Goal: Navigation & Orientation: Find specific page/section

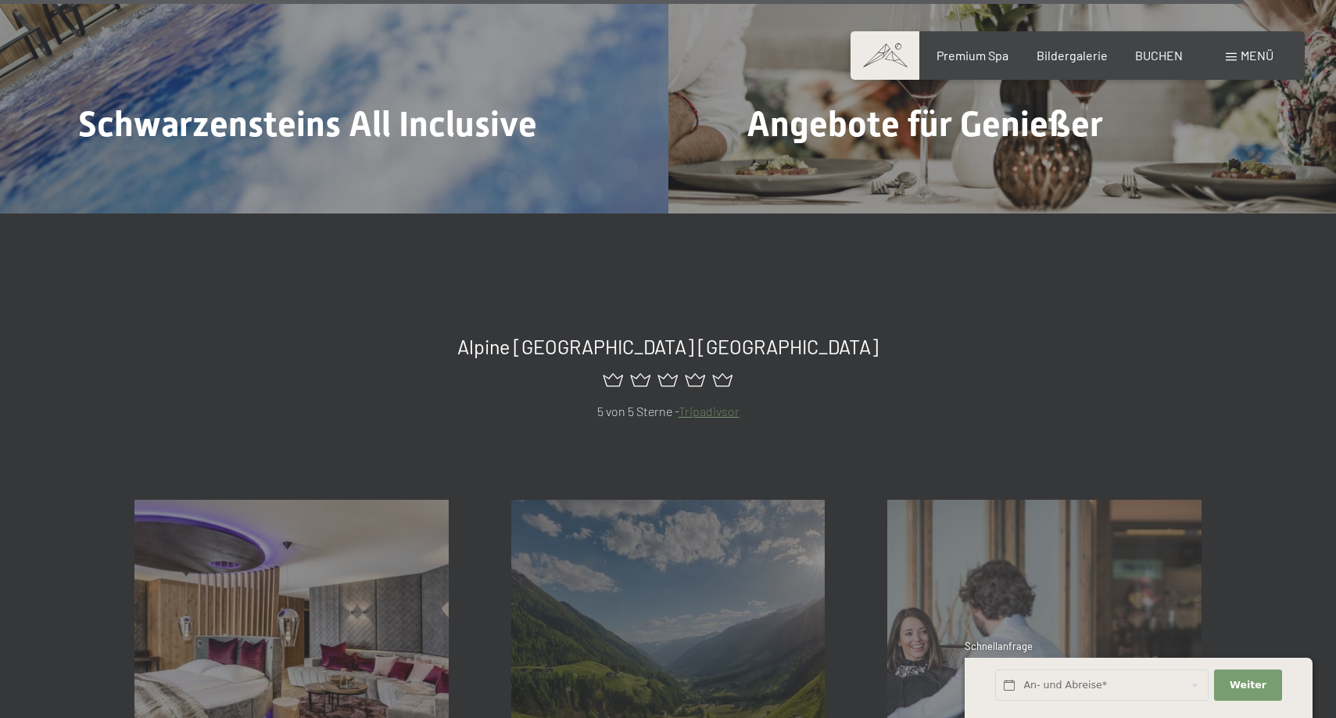
scroll to position [8074, 0]
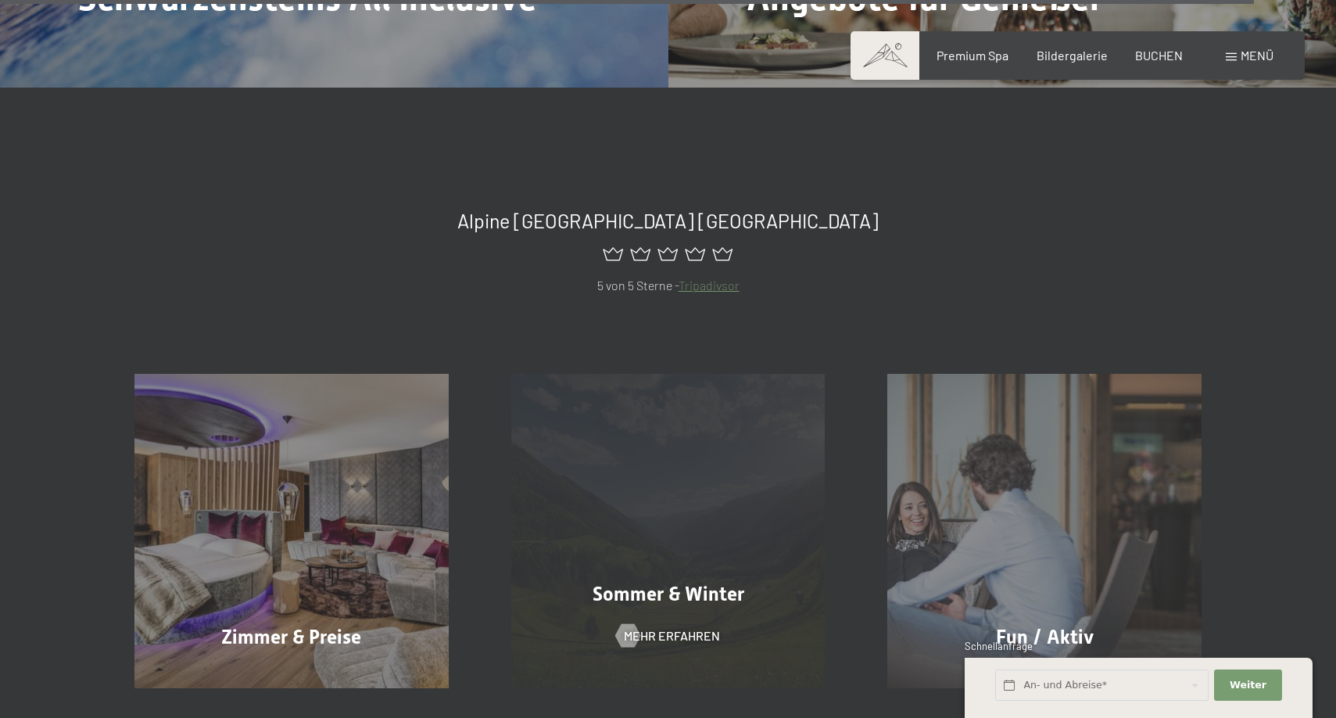
click at [737, 374] on div "Sommer & Winter Mehr erfahren" at bounding box center [668, 531] width 377 height 314
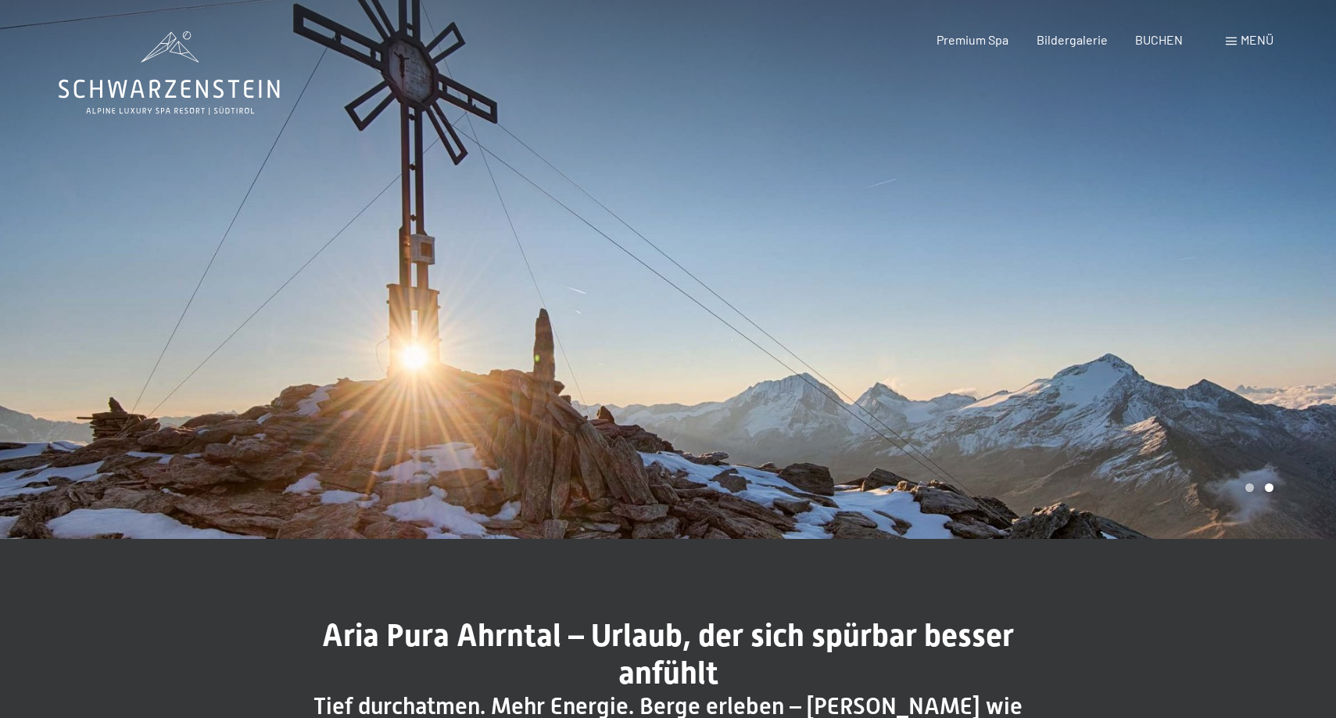
click at [1264, 37] on span "Menü" at bounding box center [1257, 39] width 33 height 15
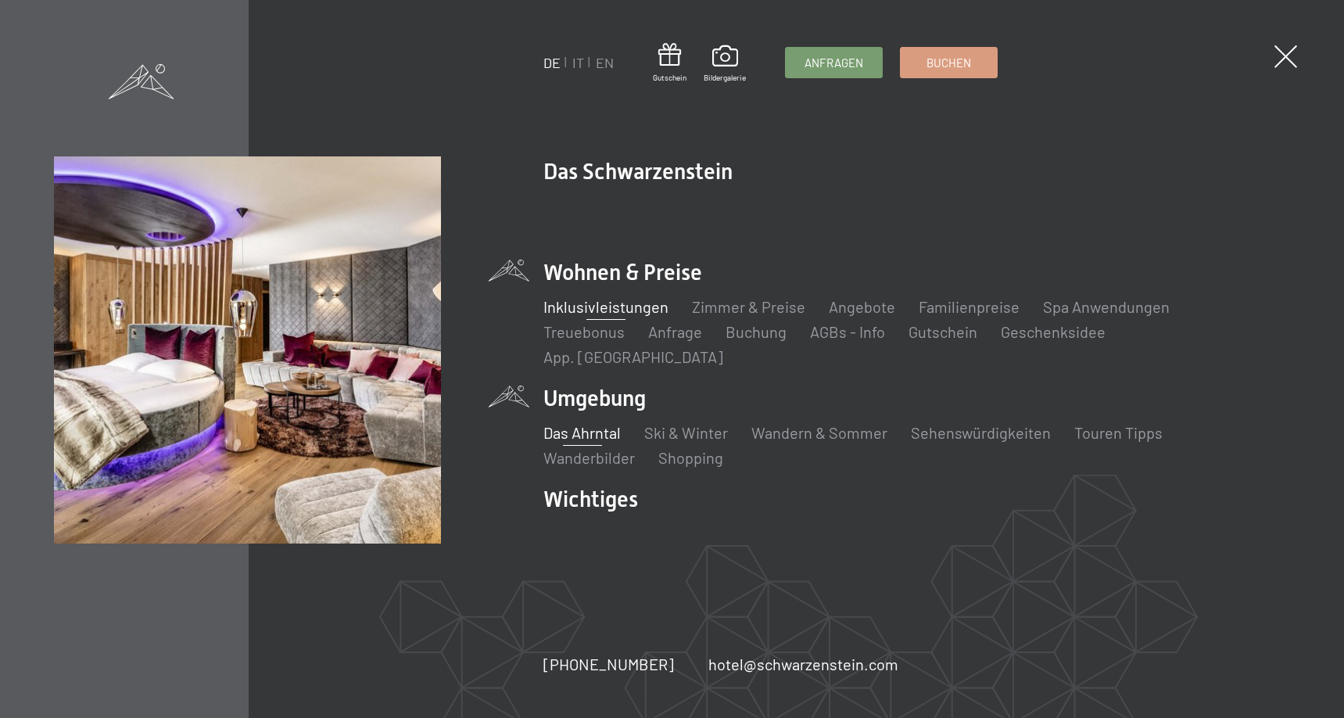
click at [568, 316] on link "Inklusivleistungen" at bounding box center [605, 306] width 125 height 19
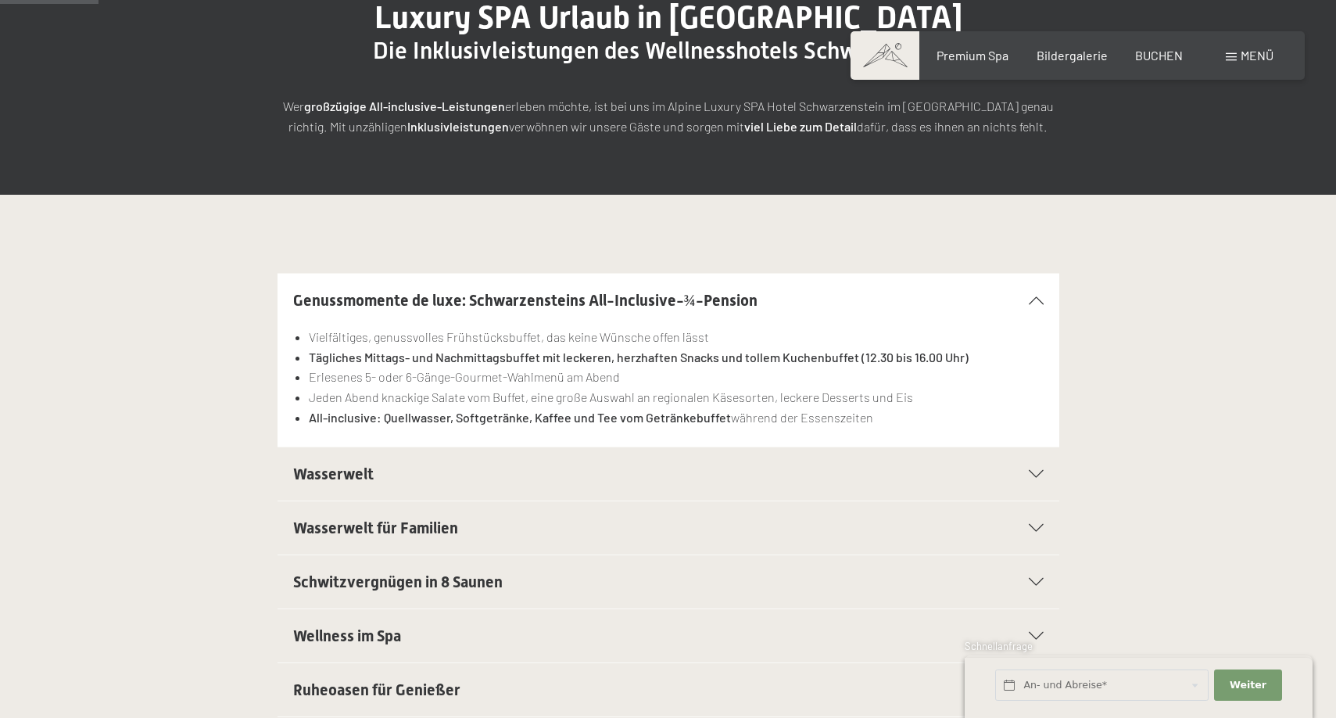
click at [356, 475] on span "Wasserwelt" at bounding box center [333, 473] width 81 height 19
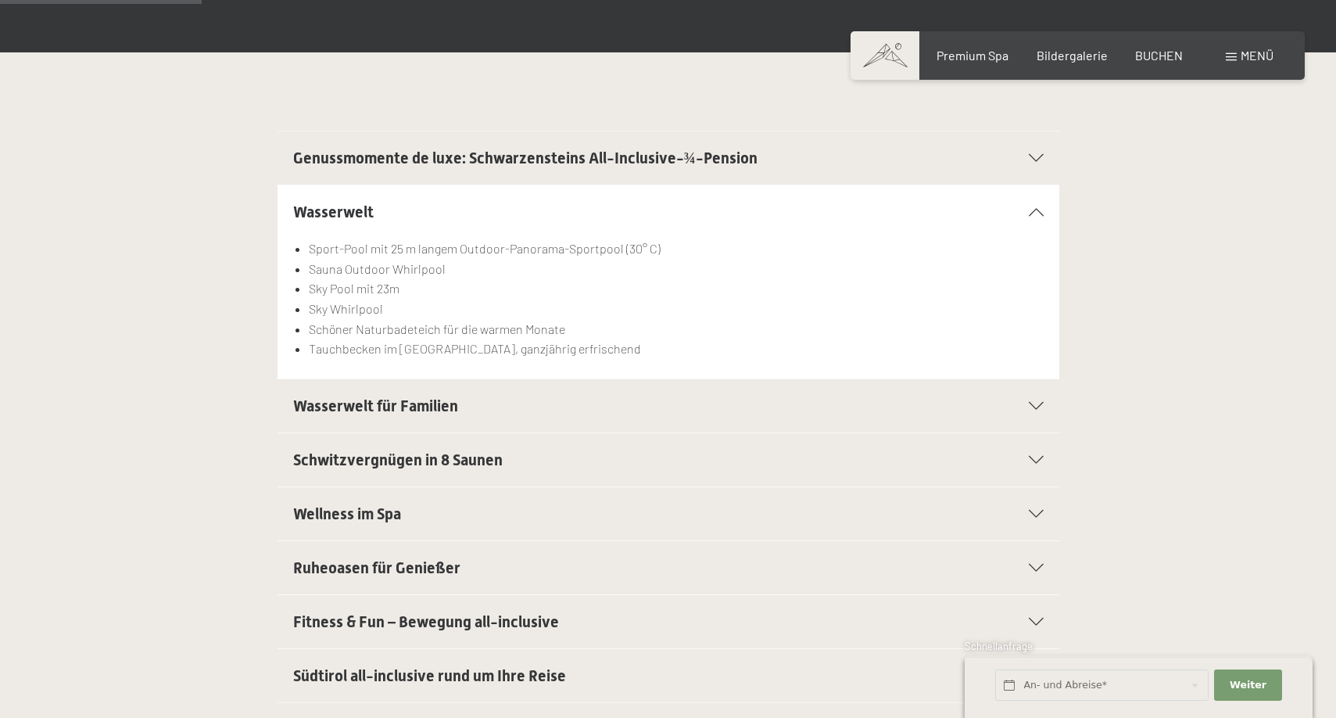
scroll to position [445, 0]
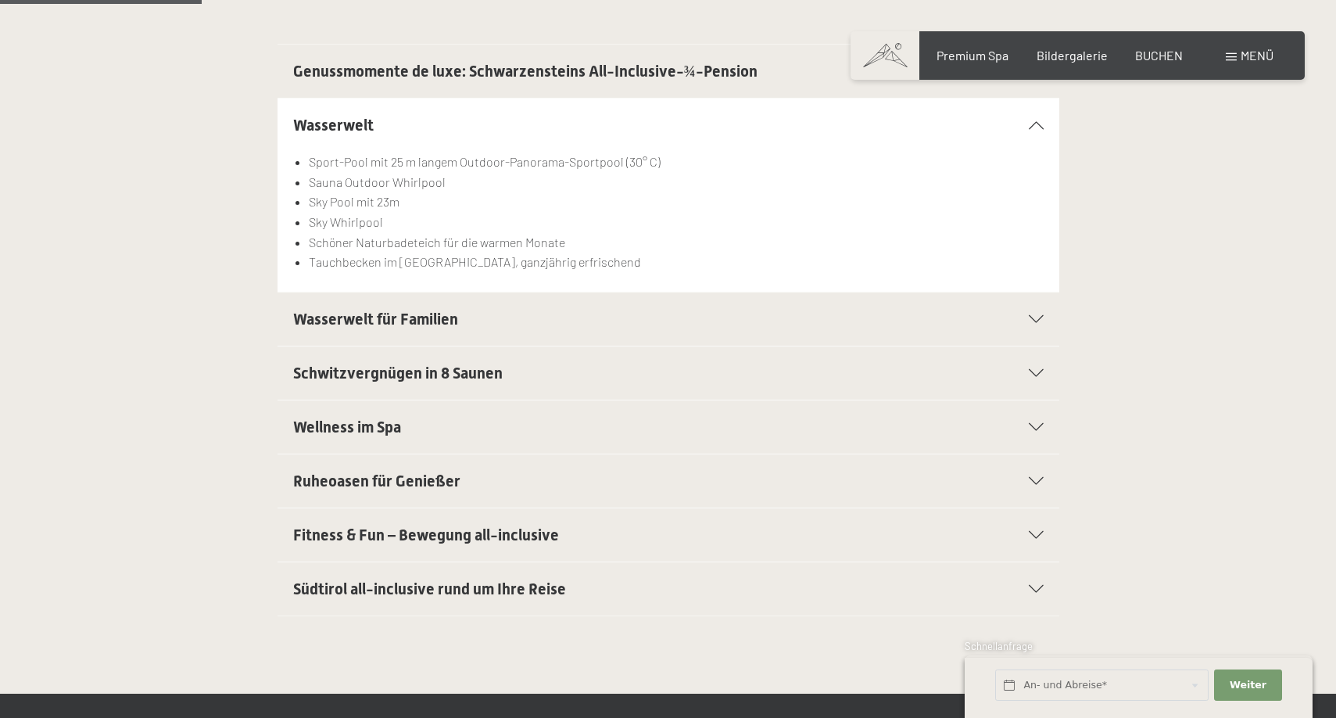
click at [417, 317] on span "Wasserwelt für Familien" at bounding box center [375, 319] width 165 height 19
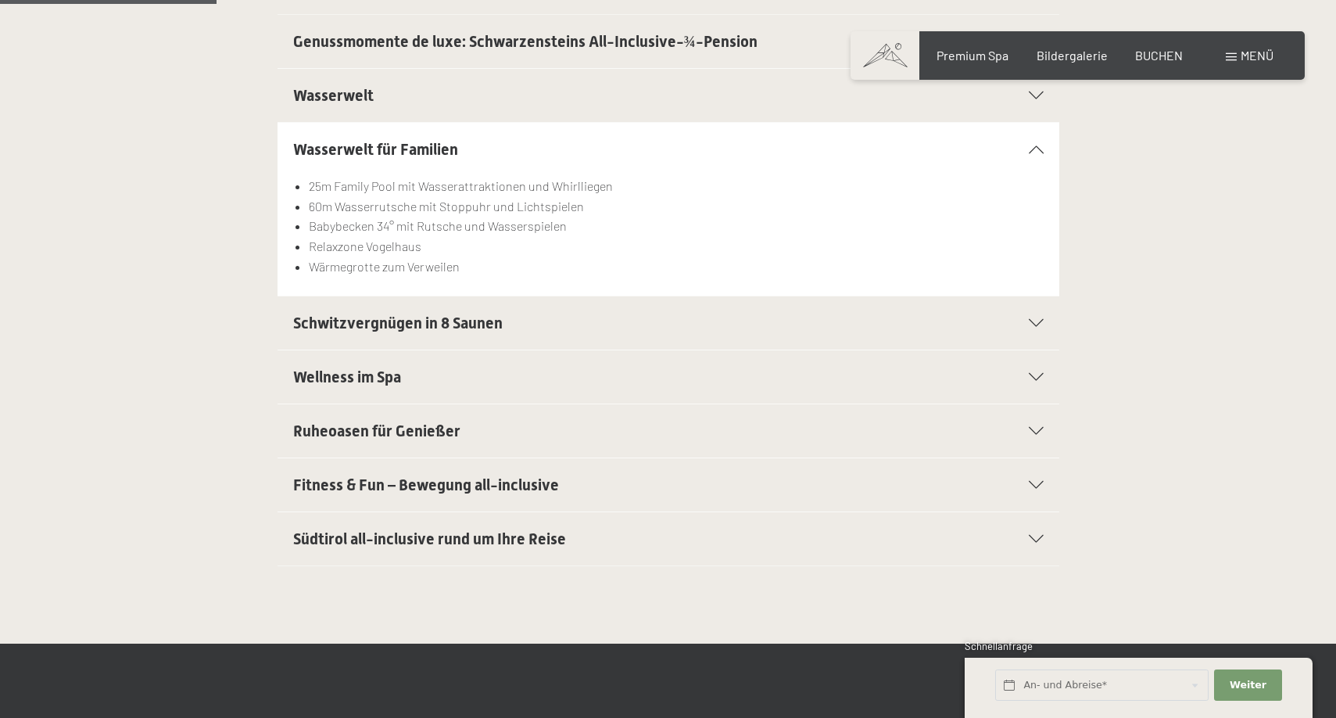
scroll to position [465, 0]
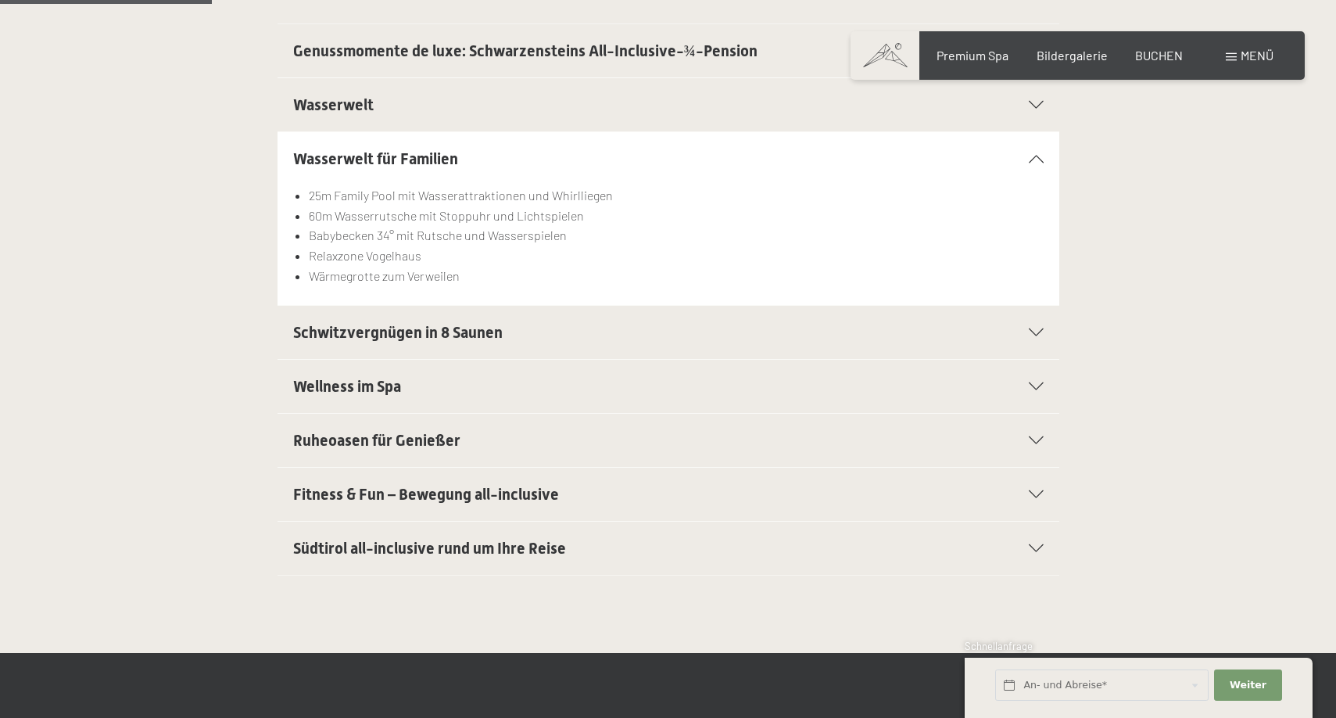
click at [441, 333] on span "Schwitzvergnügen in 8 Saunen" at bounding box center [398, 332] width 210 height 19
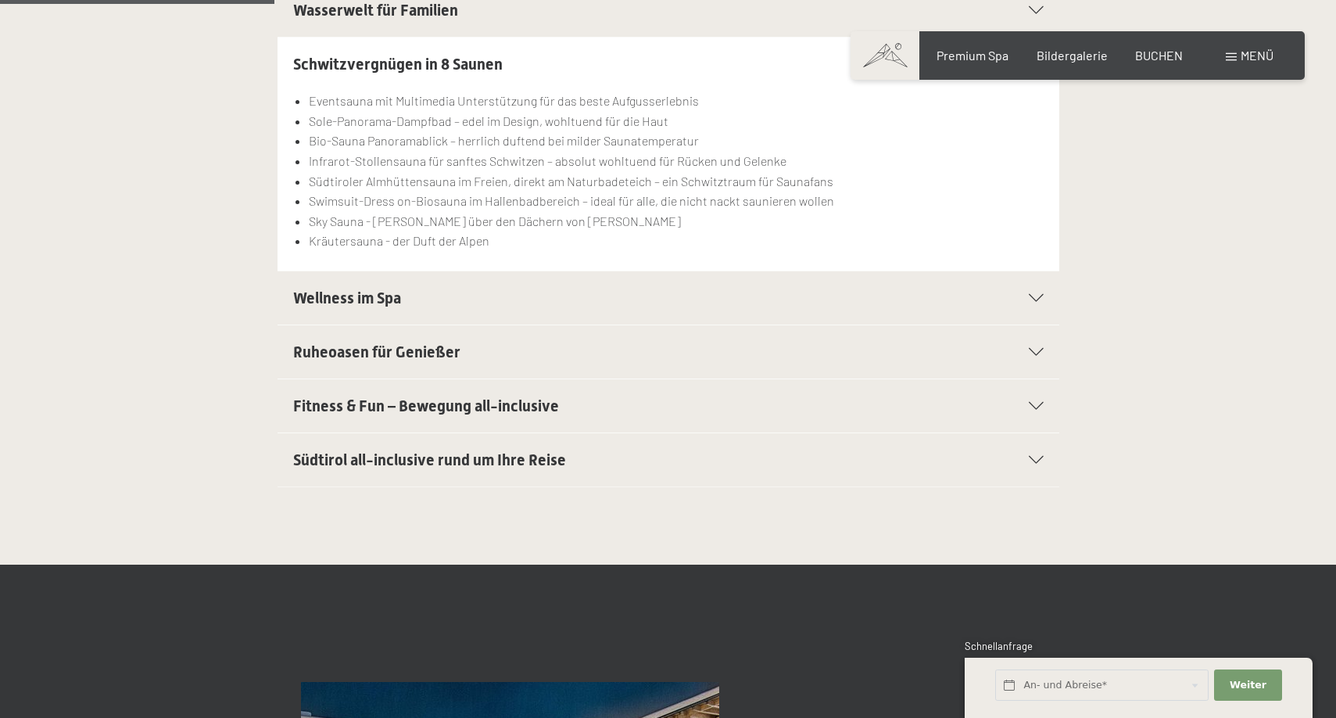
scroll to position [593, 0]
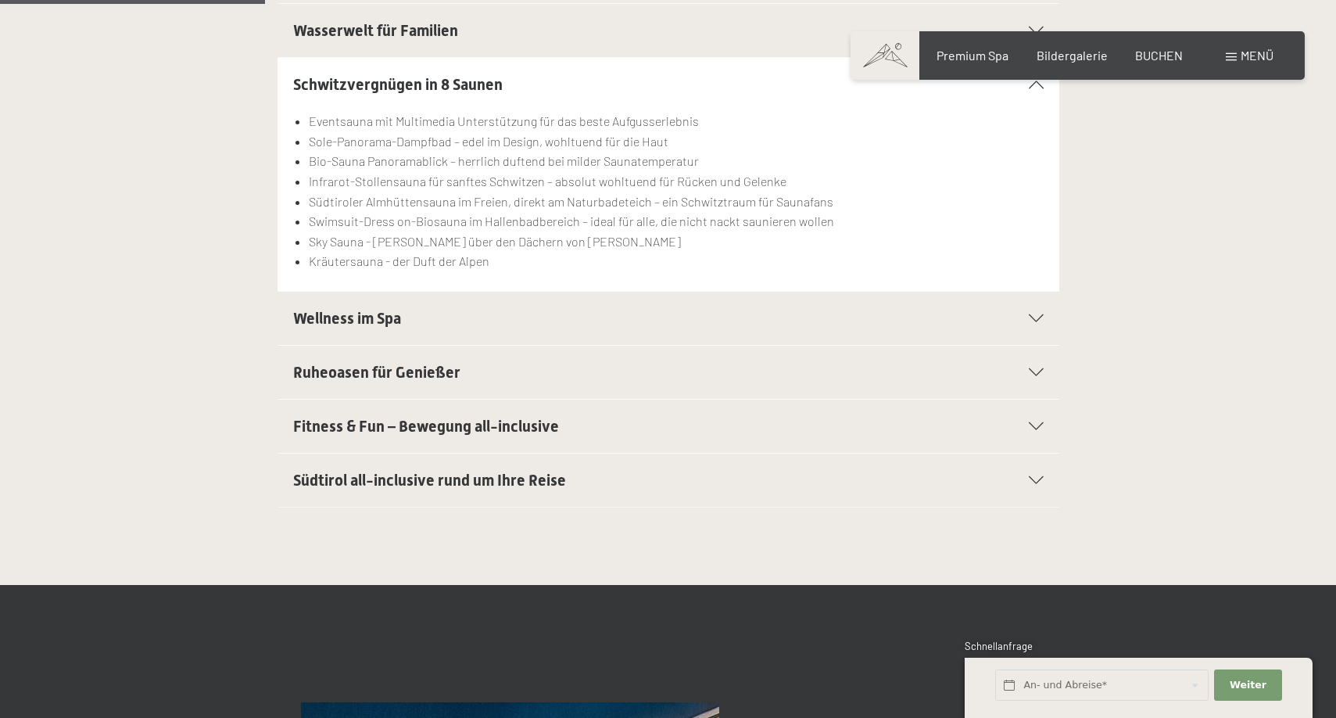
click at [357, 311] on span "Wellness im Spa" at bounding box center [347, 318] width 108 height 19
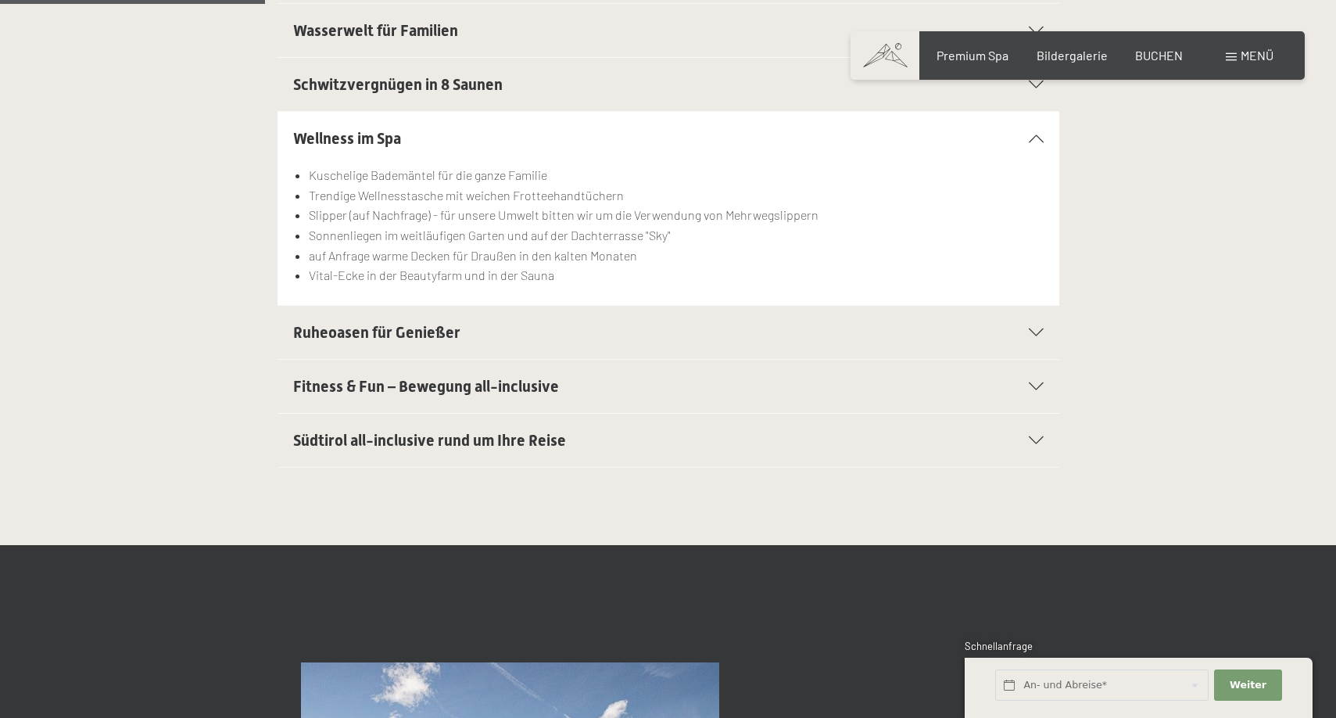
click at [360, 396] on div "Fitness & Fun – Bewegung all-inclusive" at bounding box center [668, 386] width 751 height 53
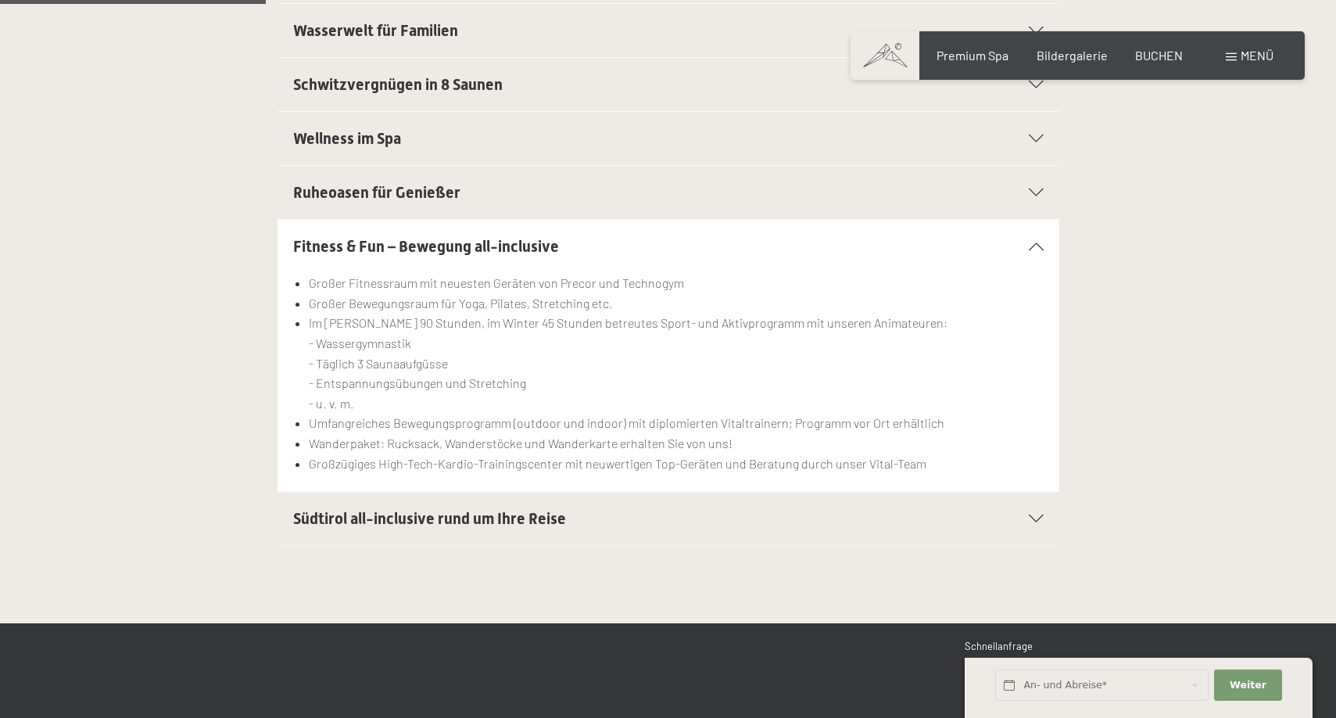
scroll to position [613, 0]
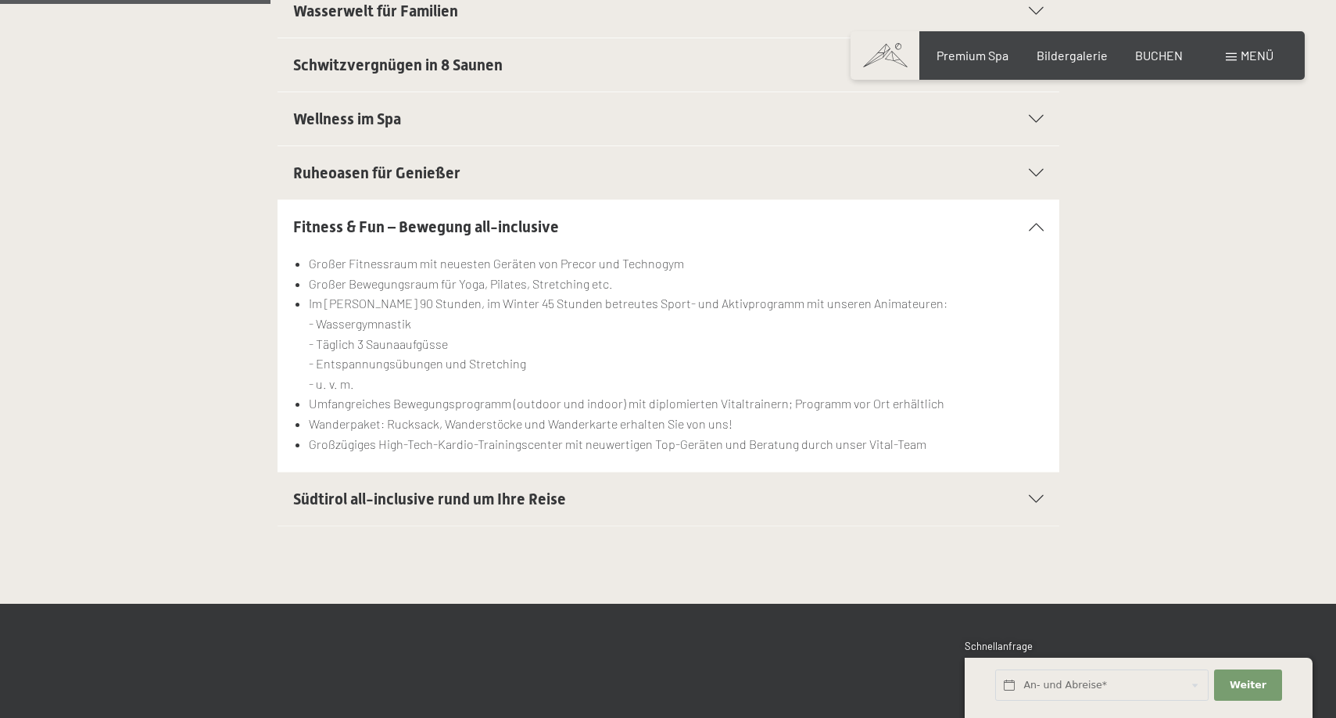
click at [377, 503] on span "Südtirol all-inclusive rund um Ihre Reise" at bounding box center [429, 498] width 273 height 19
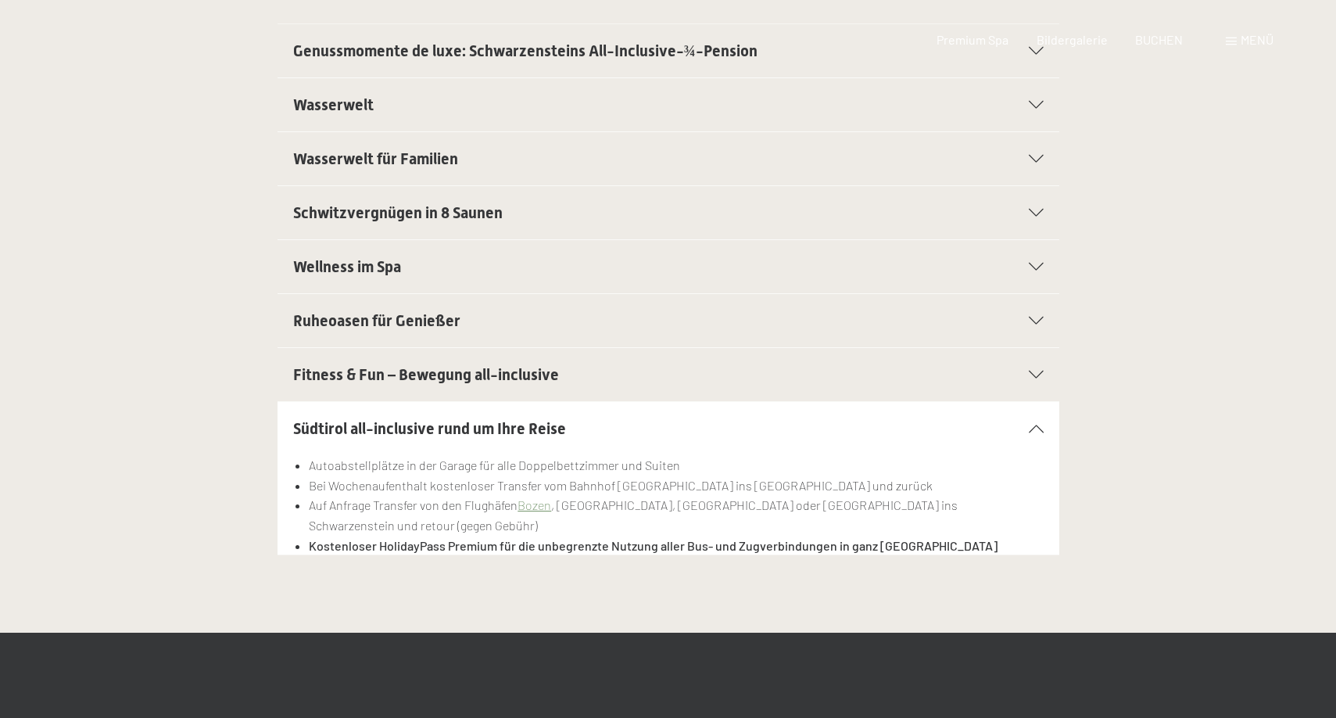
scroll to position [0, 0]
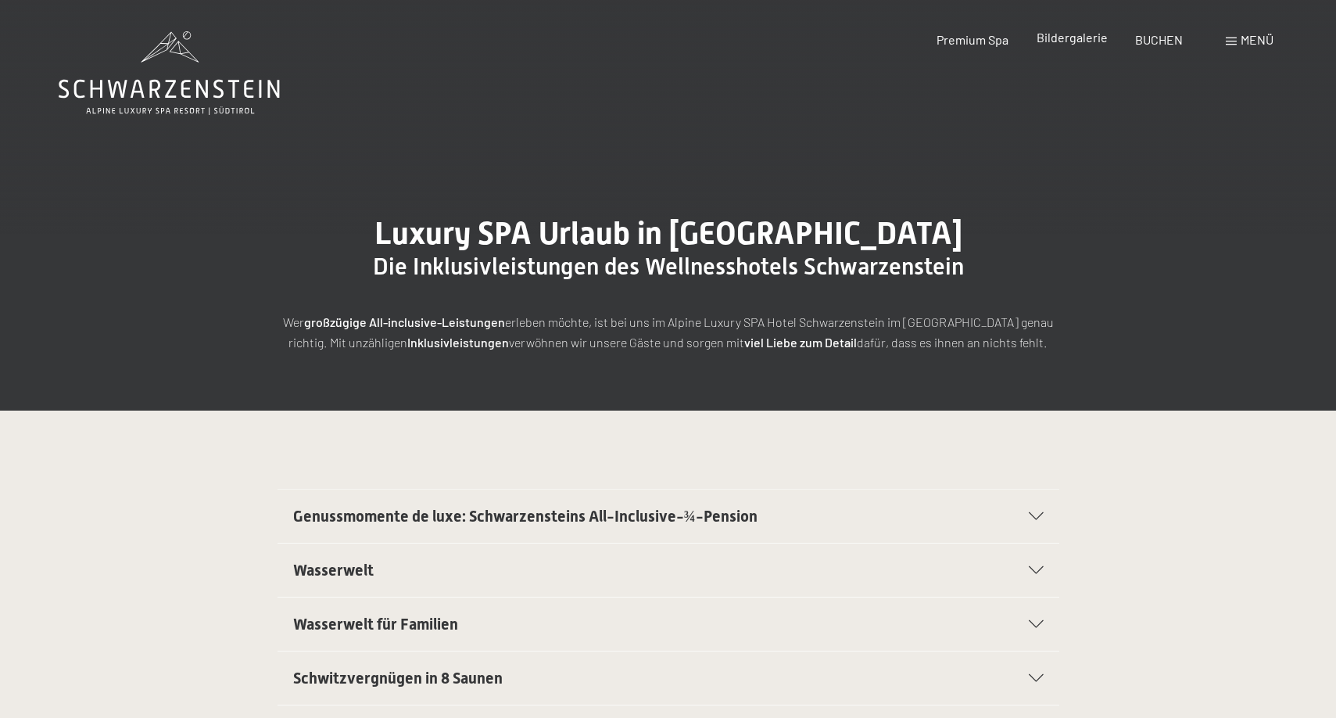
click at [1099, 41] on span "Bildergalerie" at bounding box center [1072, 37] width 71 height 15
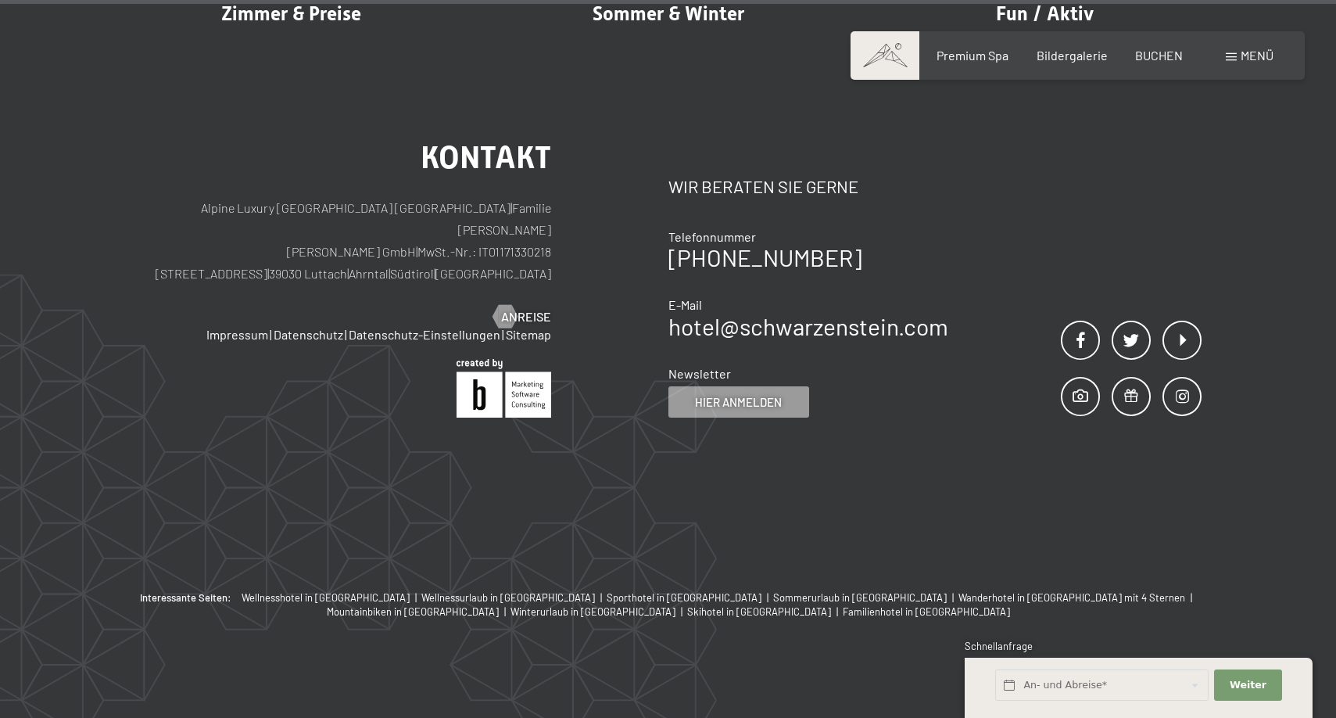
scroll to position [19043, 0]
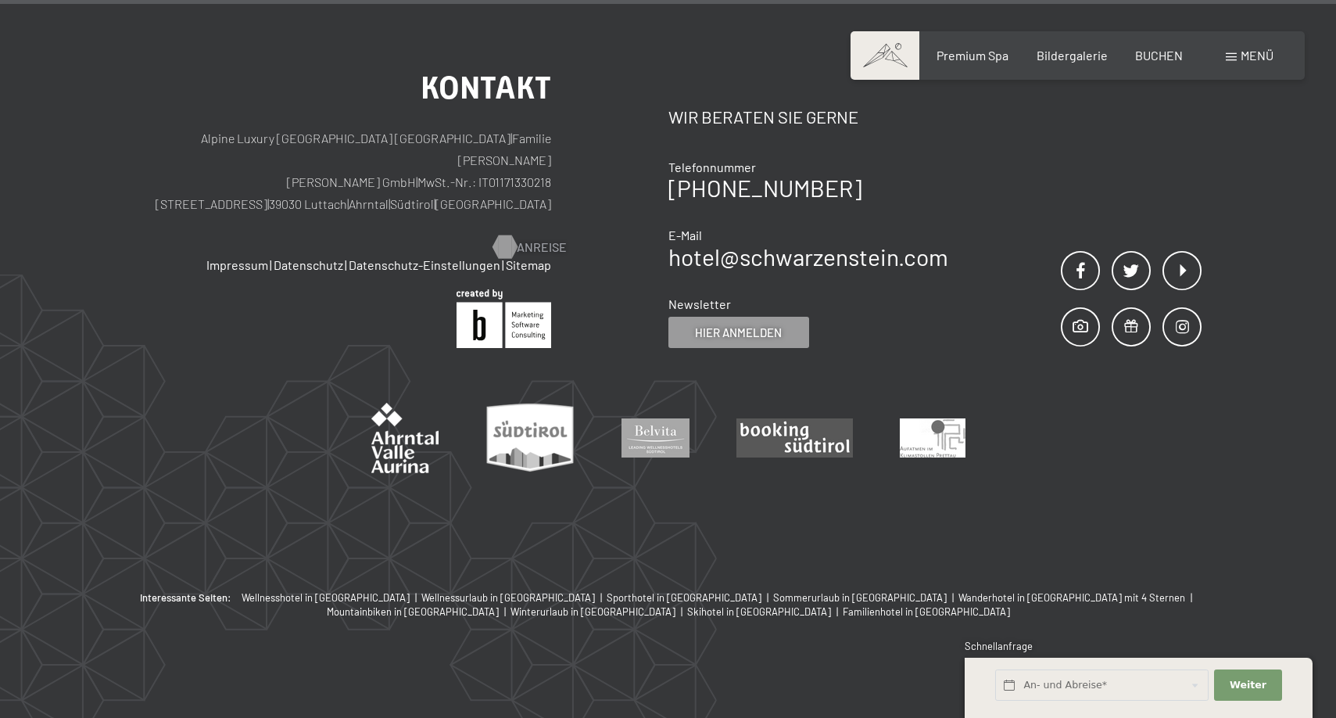
click at [526, 238] on span "Anreise" at bounding box center [542, 246] width 50 height 17
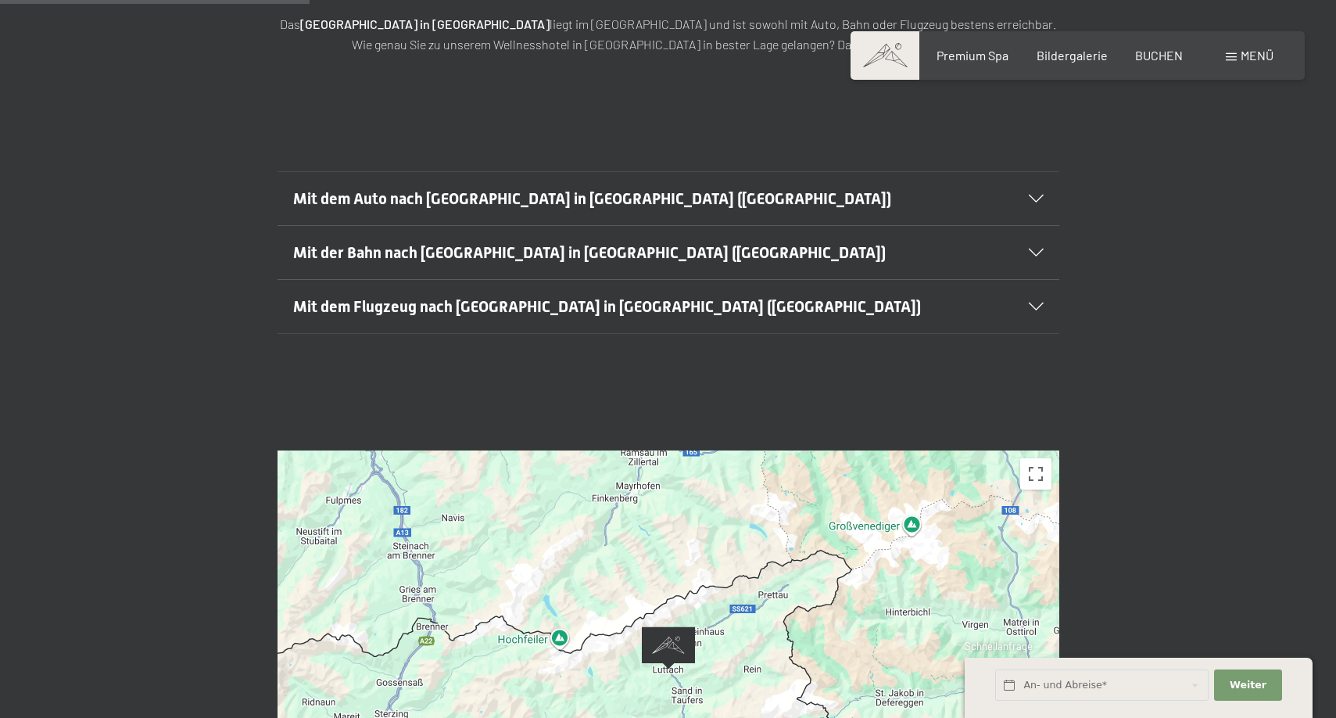
scroll to position [622, 0]
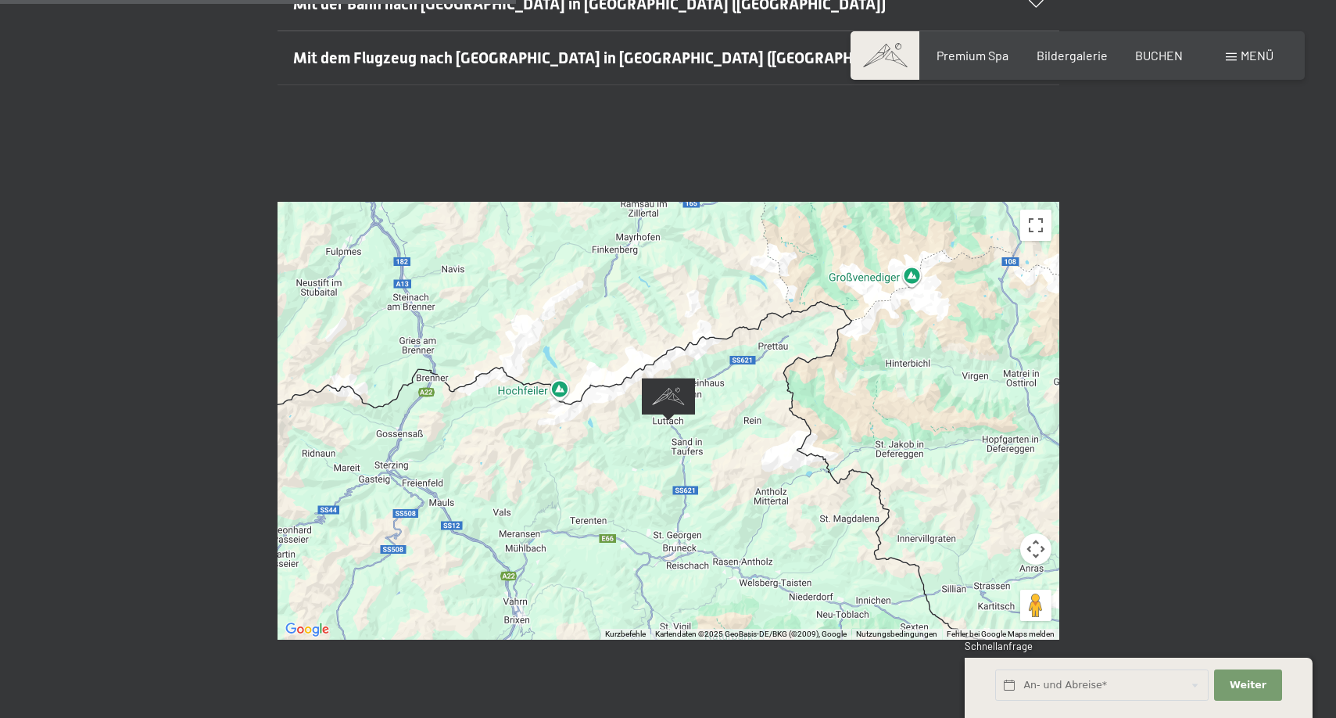
click at [677, 378] on img "Alpine Luxury SPA Resort SCHWARZENSTEIN" at bounding box center [668, 399] width 53 height 43
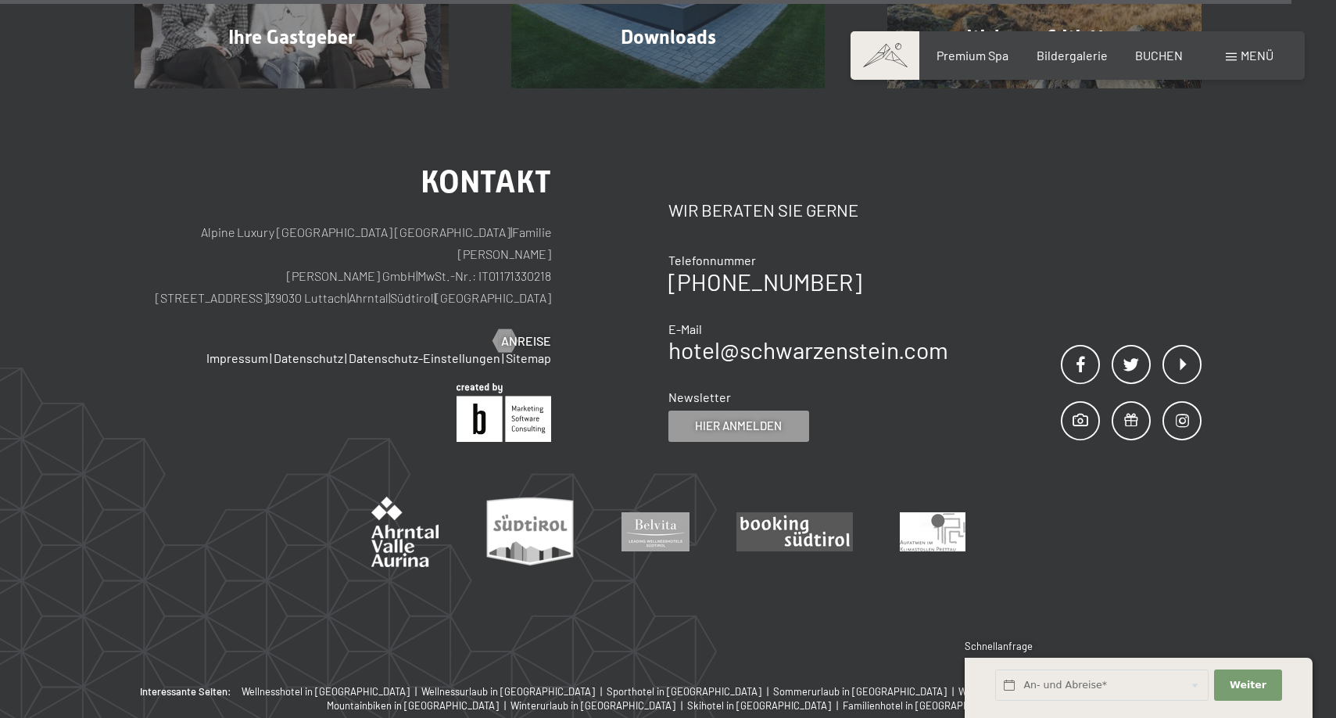
scroll to position [1680, 0]
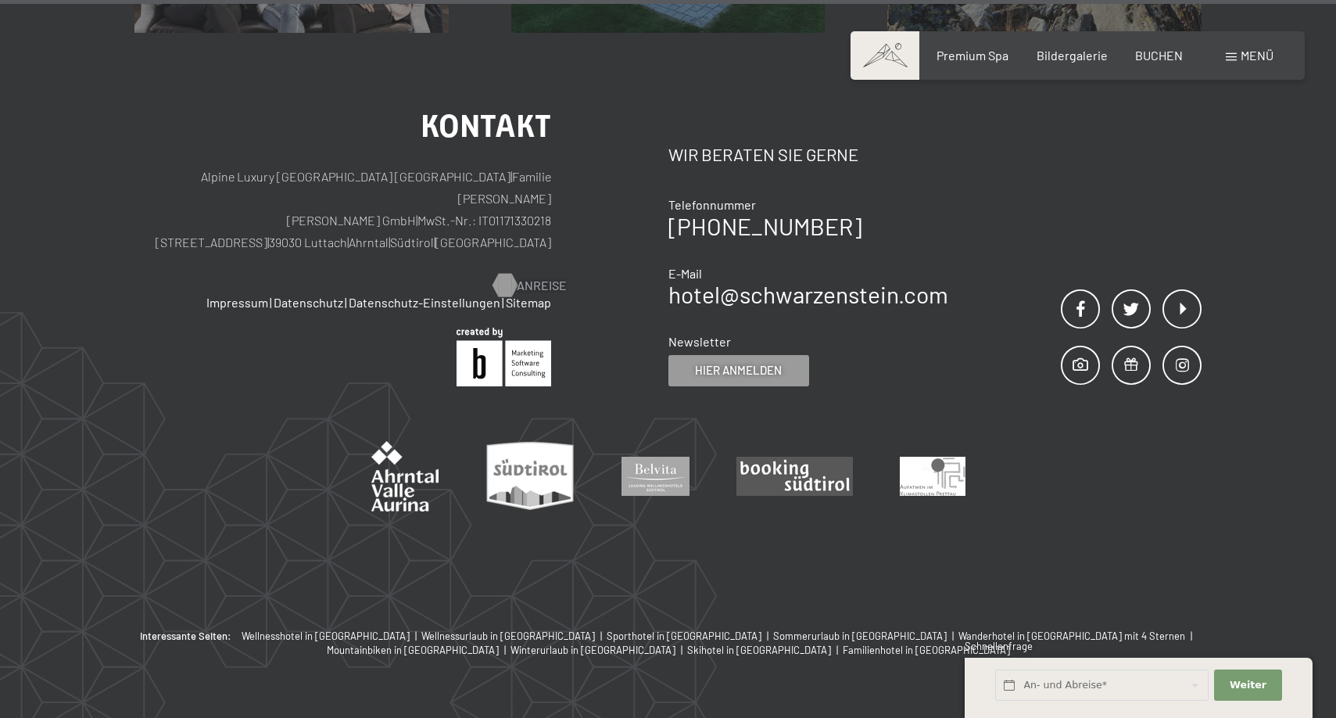
click at [521, 277] on span "Anreise" at bounding box center [542, 285] width 50 height 17
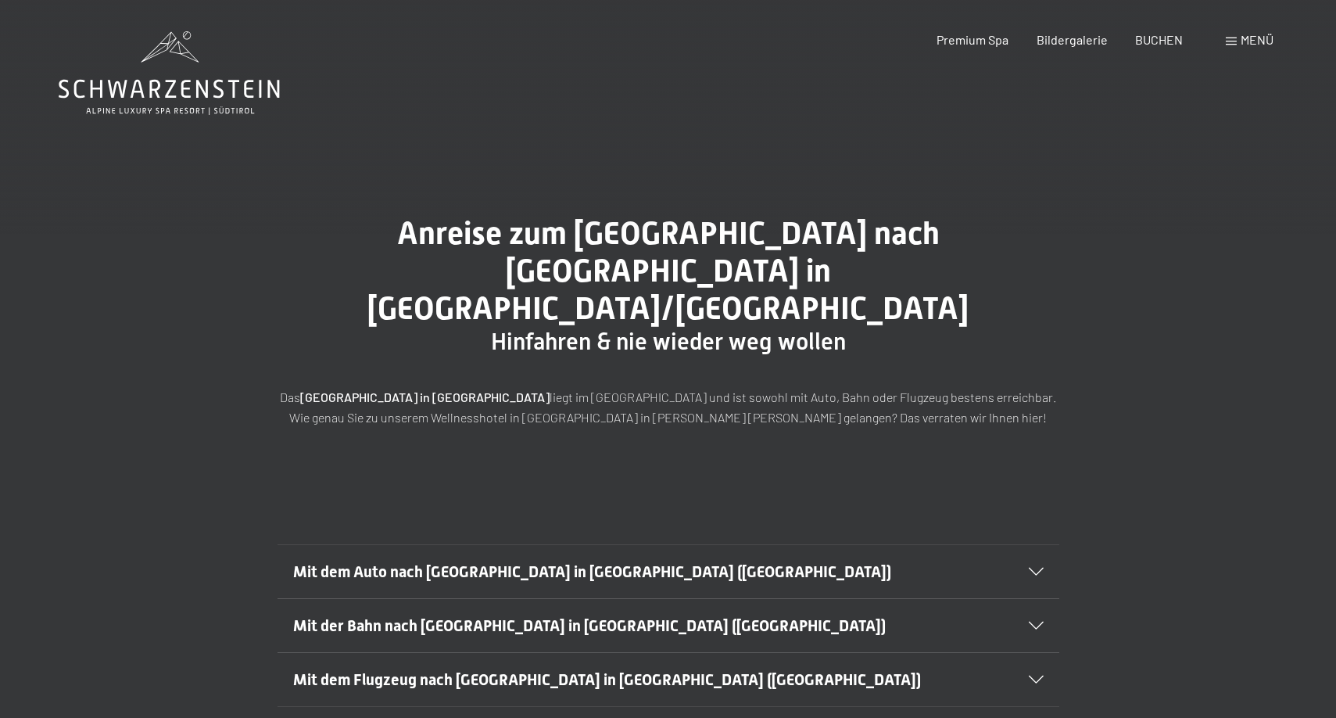
click at [506, 562] on span "Mit dem Auto nach [GEOGRAPHIC_DATA] in [GEOGRAPHIC_DATA] ([GEOGRAPHIC_DATA])" at bounding box center [592, 571] width 598 height 19
